Goal: Navigation & Orientation: Go to known website

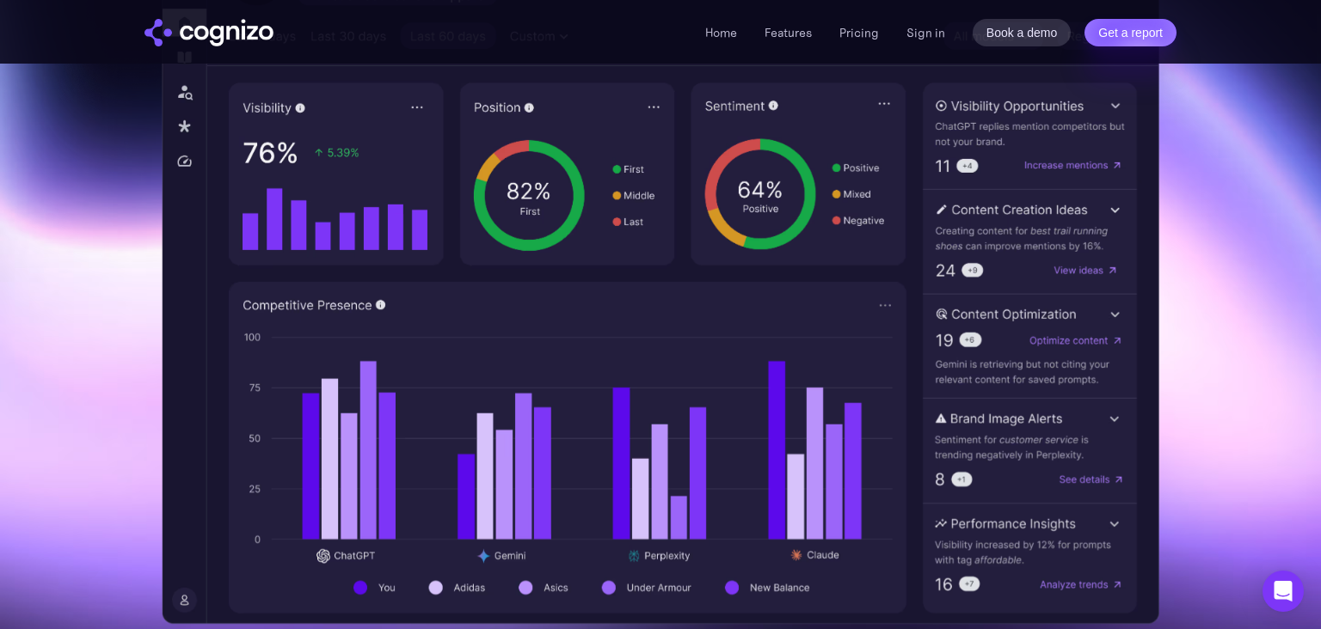
scroll to position [650, 0]
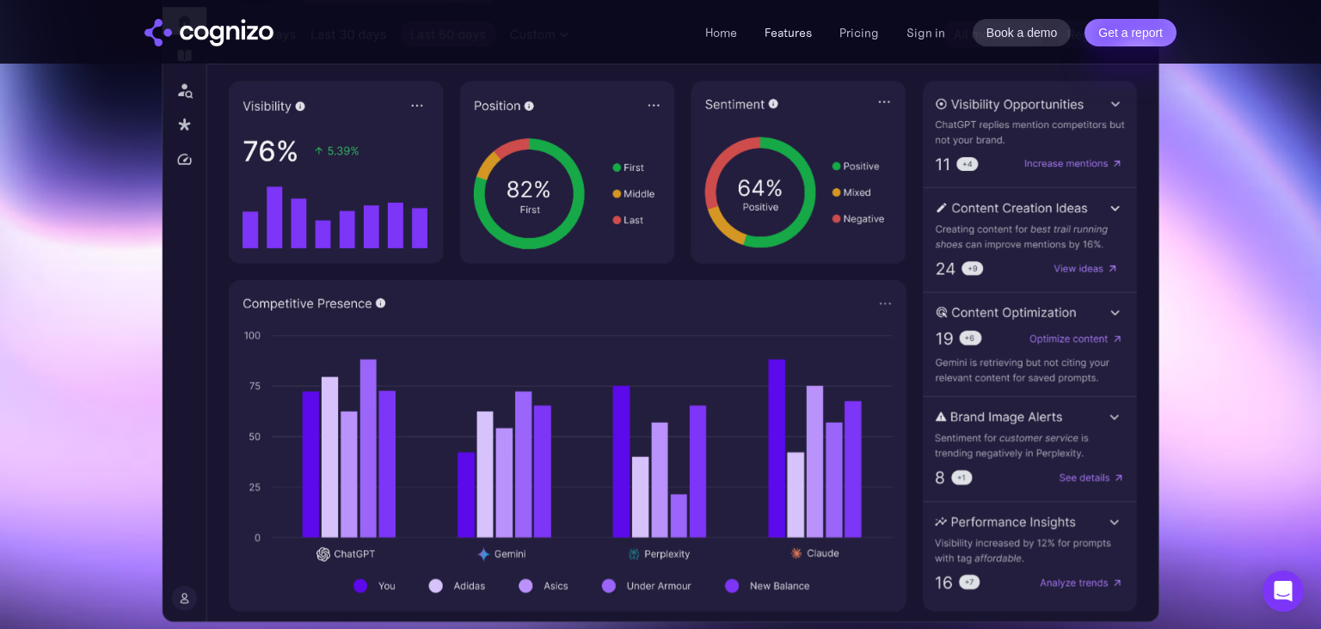
click at [789, 33] on link "Features" at bounding box center [787, 32] width 47 height 15
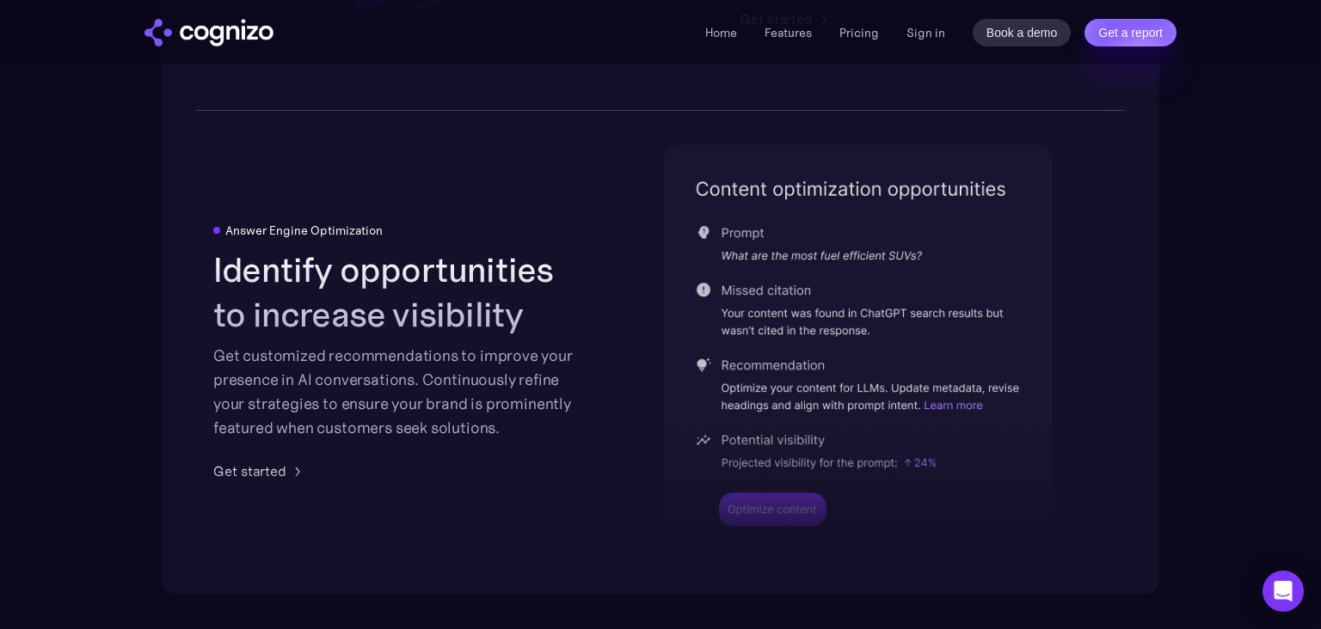
scroll to position [3329, 0]
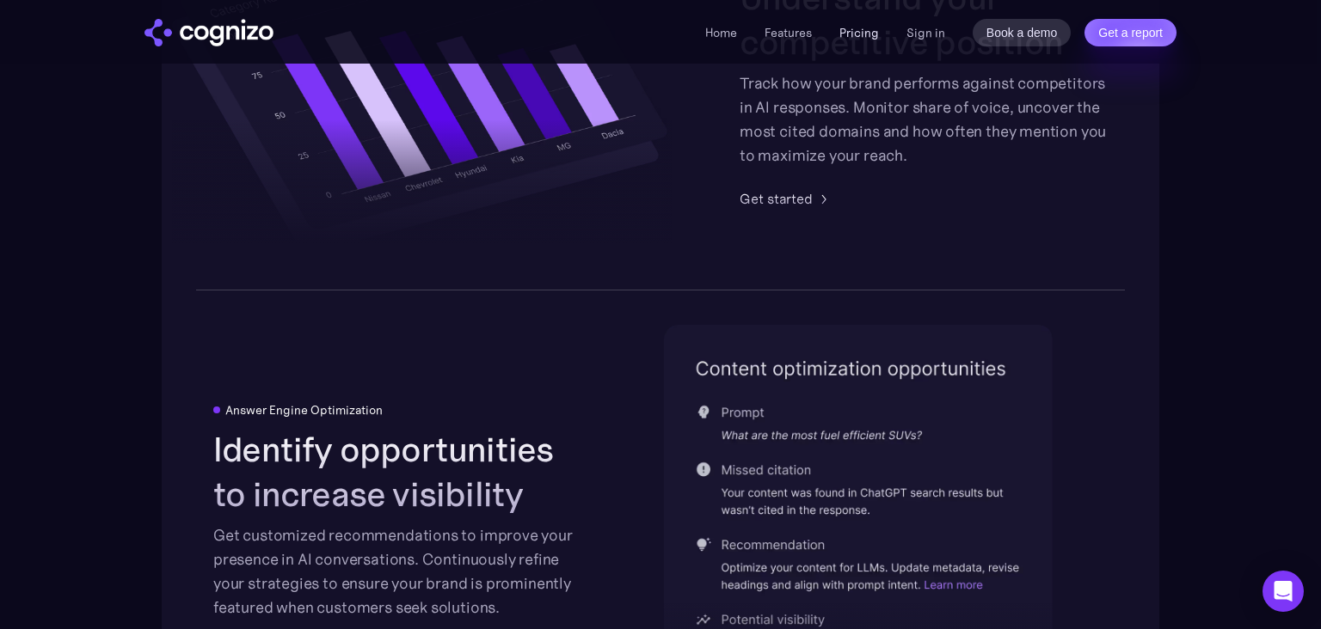
click at [848, 32] on link "Pricing" at bounding box center [859, 32] width 40 height 15
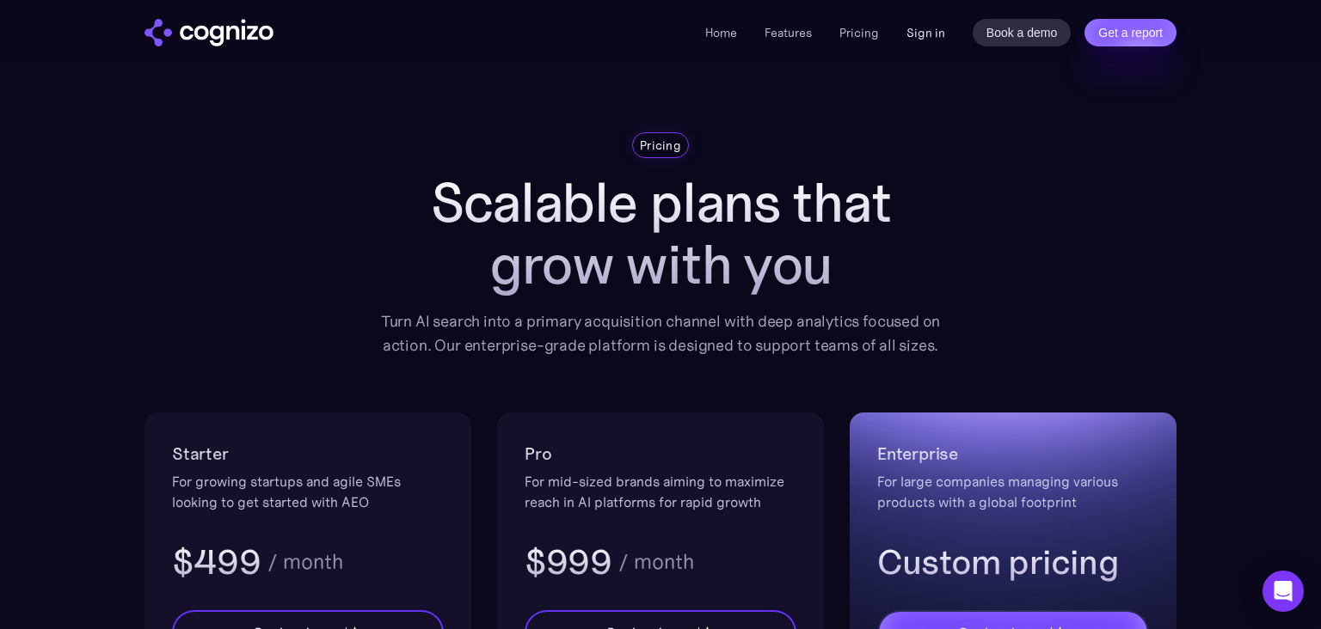
click at [932, 31] on link "Sign in" at bounding box center [925, 32] width 39 height 21
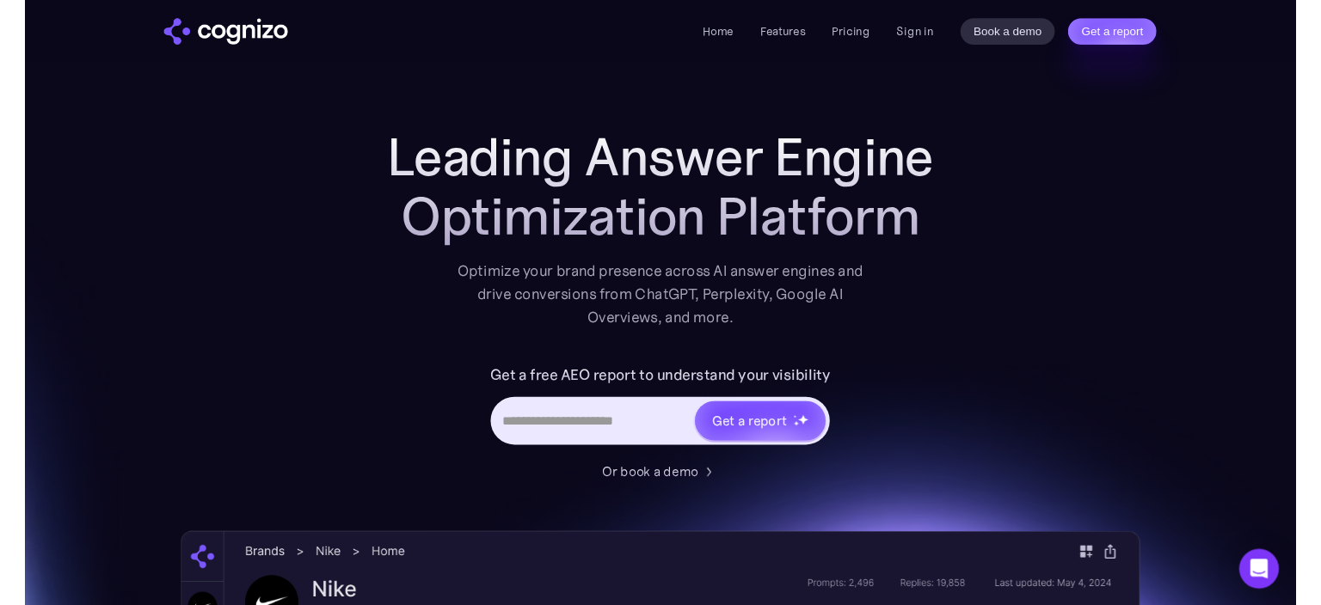
scroll to position [650, 0]
